Goal: Check status

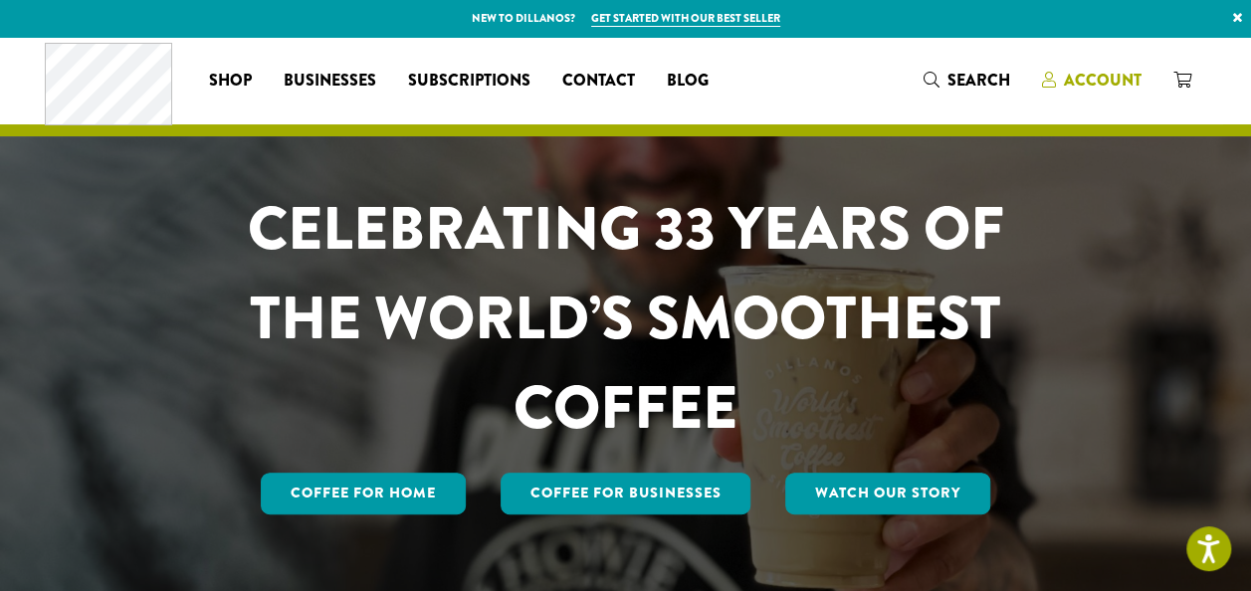
click at [1089, 81] on span "Account" at bounding box center [1103, 80] width 78 height 23
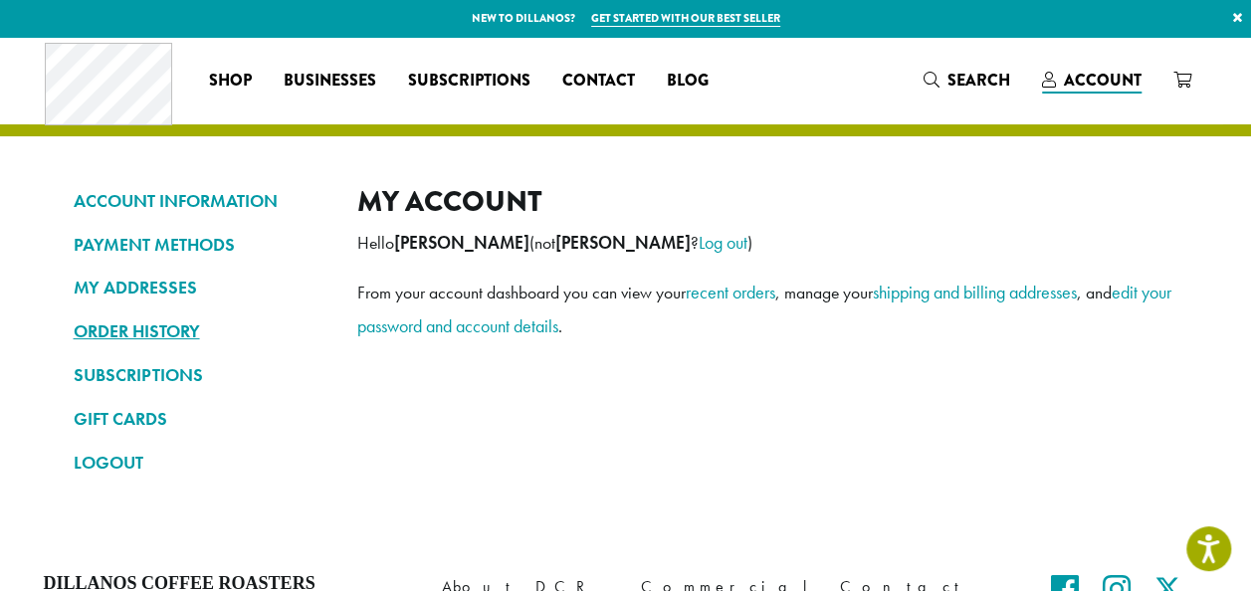
click at [135, 333] on link "ORDER HISTORY" at bounding box center [201, 331] width 254 height 34
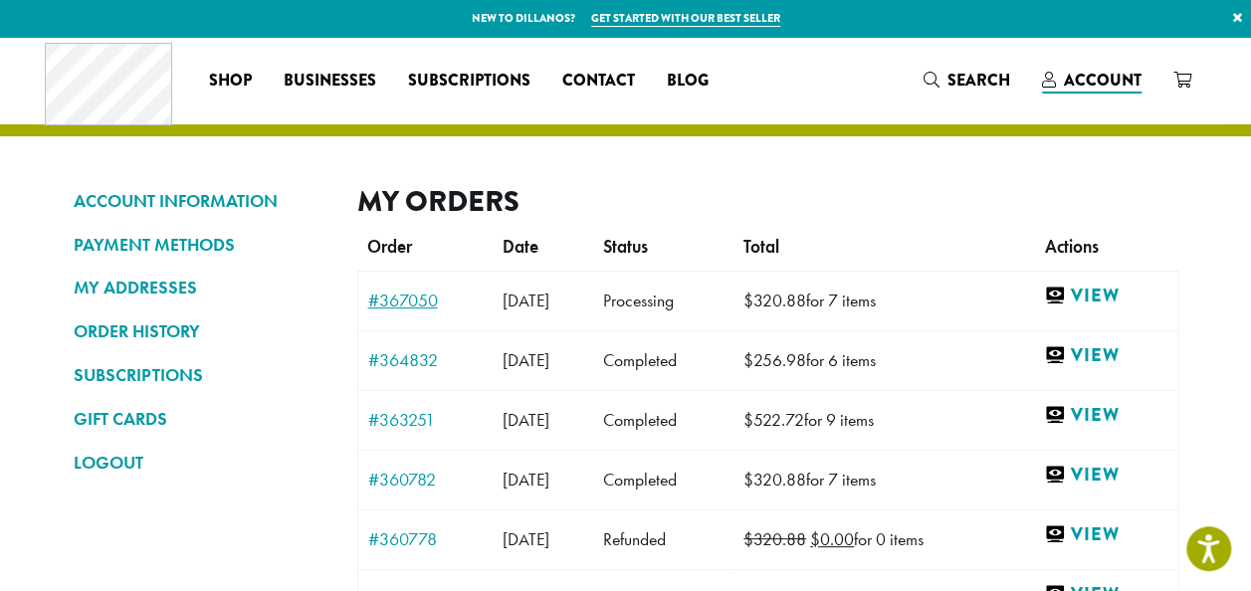
click at [411, 297] on link "#367050" at bounding box center [425, 301] width 115 height 18
